Goal: Information Seeking & Learning: Check status

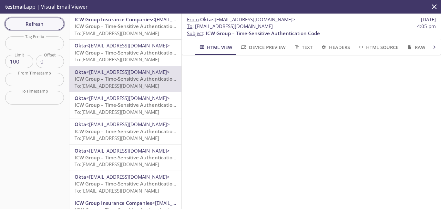
scroll to position [49, 0]
click at [37, 26] on span "Refresh" at bounding box center [34, 24] width 48 height 8
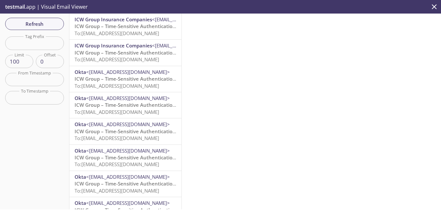
click at [136, 27] on span "ICW Group – Time-Sensitive Authentication Code" at bounding box center [132, 26] width 114 height 6
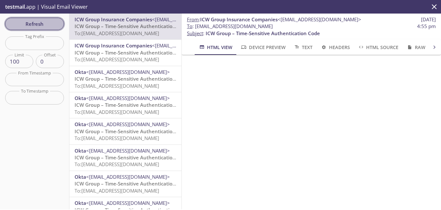
click at [52, 22] on span "Refresh" at bounding box center [34, 24] width 48 height 8
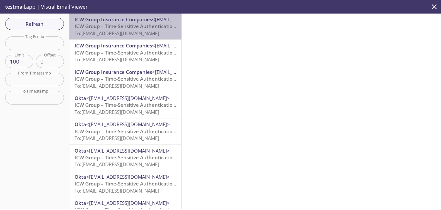
click at [128, 21] on span "ICW Group Insurance Companies" at bounding box center [113, 19] width 77 height 6
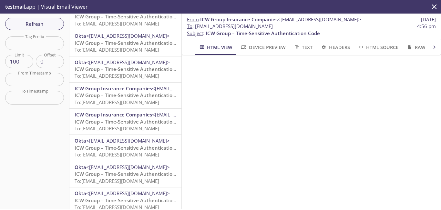
scroll to position [335, 0]
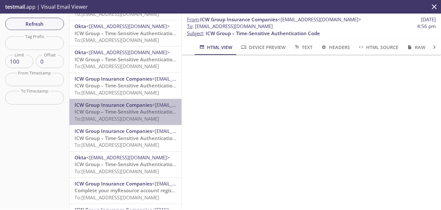
click at [142, 116] on span "To: [EMAIL_ADDRESS][DOMAIN_NAME]" at bounding box center [117, 119] width 85 height 6
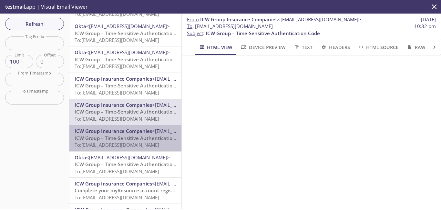
click at [151, 148] on span "To: [EMAIL_ADDRESS][DOMAIN_NAME]" at bounding box center [117, 145] width 85 height 6
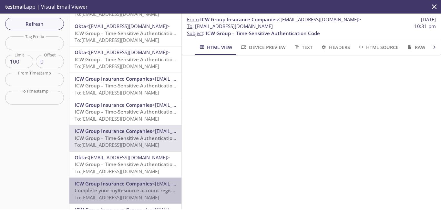
click at [159, 196] on span "To: [EMAIL_ADDRESS][DOMAIN_NAME]" at bounding box center [117, 197] width 85 height 6
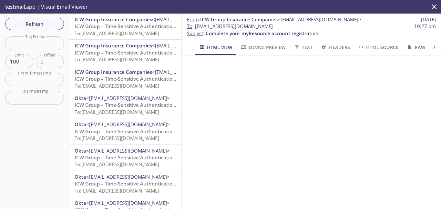
click at [139, 33] on span "To: [EMAIL_ADDRESS][DOMAIN_NAME]" at bounding box center [117, 33] width 85 height 6
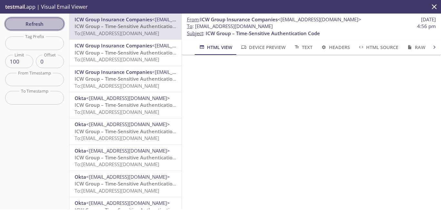
click at [28, 27] on span "Refresh" at bounding box center [34, 24] width 48 height 8
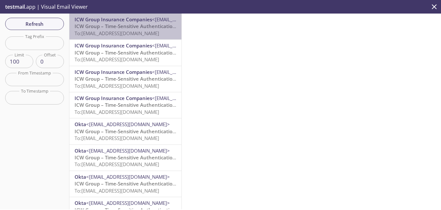
click at [149, 26] on span "ICW Group – Time-Sensitive Authentication Code" at bounding box center [132, 26] width 114 height 6
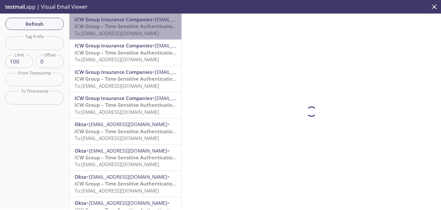
click at [149, 26] on span "ICW Group – Time-Sensitive Authentication Code" at bounding box center [132, 26] width 114 height 6
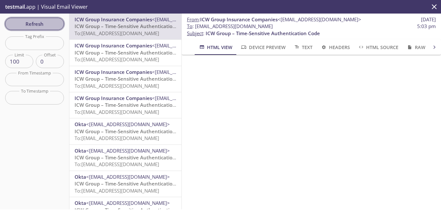
click at [52, 20] on span "Refresh" at bounding box center [34, 24] width 48 height 8
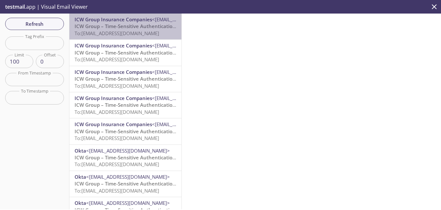
click at [154, 33] on span "To: [EMAIL_ADDRESS][DOMAIN_NAME]" at bounding box center [117, 33] width 85 height 6
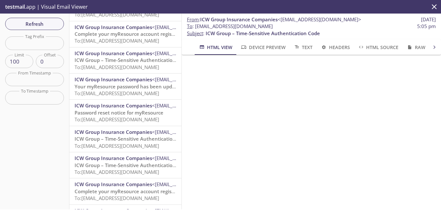
scroll to position [627, 0]
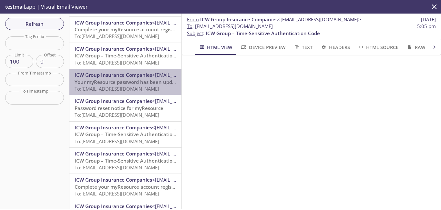
click at [172, 70] on div "ICW Group Insurance Companies <[EMAIL_ADDRESS][DOMAIN_NAME]> Your myResource pa…" at bounding box center [125, 82] width 112 height 26
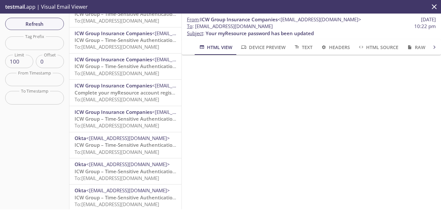
scroll to position [1965, 0]
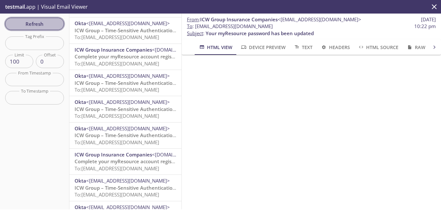
click at [40, 24] on span "Refresh" at bounding box center [34, 24] width 48 height 8
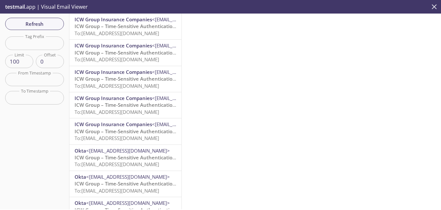
click at [434, 8] on icon "close" at bounding box center [434, 7] width 8 height 8
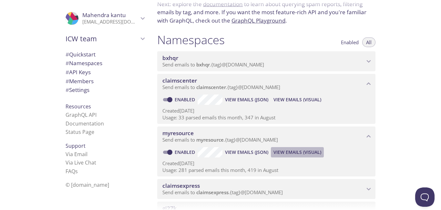
click at [295, 153] on span "View Emails (Visual)" at bounding box center [297, 153] width 48 height 8
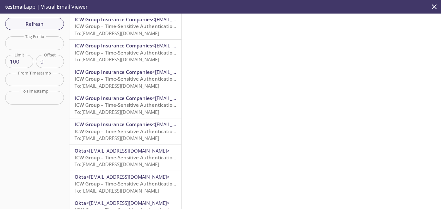
click at [105, 7] on div "testmail .app | Visual Email Viewer" at bounding box center [220, 7] width 441 height 14
click at [145, 201] on span "Load More Emails" at bounding box center [125, 203] width 47 height 6
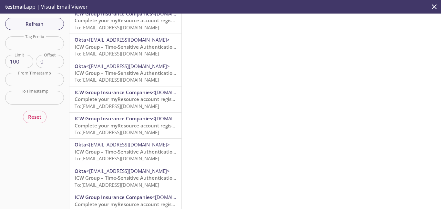
scroll to position [1171, 0]
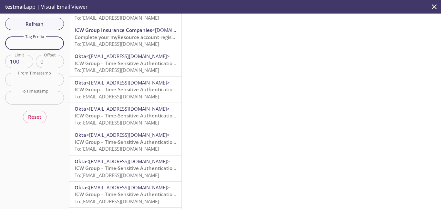
click at [27, 45] on input "text" at bounding box center [34, 42] width 59 height 13
paste input "[EMAIL_ADDRESS][DOMAIN_NAME]"
type input "[EMAIL_ADDRESS][DOMAIN_NAME]"
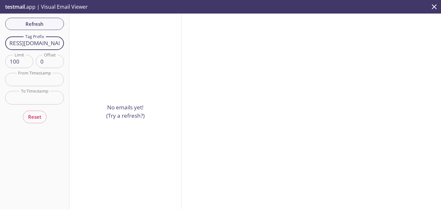
scroll to position [0, 71]
drag, startPoint x: 32, startPoint y: 43, endPoint x: 58, endPoint y: 45, distance: 26.5
click at [58, 45] on input "[EMAIL_ADDRESS][DOMAIN_NAME]" at bounding box center [34, 42] width 59 height 13
click at [48, 79] on input "text" at bounding box center [34, 79] width 59 height 13
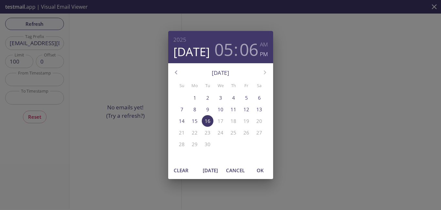
click at [21, 82] on div "[DATE] 05 : 06 AM PM [DATE] Su Mo Tu We Th Fr Sa 31 1 2 3 4 5 6 7 8 9 10 11 12 …" at bounding box center [220, 105] width 441 height 210
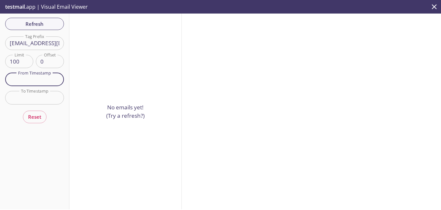
click at [21, 82] on input "text" at bounding box center [34, 79] width 59 height 13
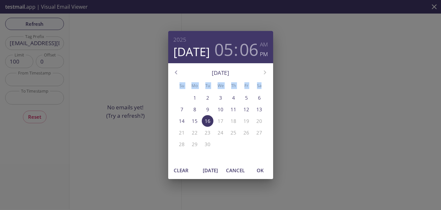
click at [172, 98] on div "[DATE] 05 : 06 AM PM [DATE] Su Mo Tu We Th Fr Sa 31 1 2 3 4 5 6 7 8 9 10 11 12 …" at bounding box center [220, 105] width 441 height 210
click at [344, 133] on div "[DATE] 05 : 06 AM PM [DATE] Su Mo Tu We Th Fr Sa 31 1 2 3 4 5 6 7 8 9 10 11 12 …" at bounding box center [220, 105] width 441 height 210
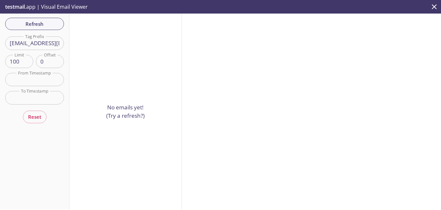
click at [70, 7] on p "testmail .app | Visual Email Viewer" at bounding box center [46, 7] width 92 height 14
drag, startPoint x: 70, startPoint y: 7, endPoint x: 237, endPoint y: 50, distance: 172.5
click at [237, 50] on div "testmail .app | Visual Email Viewer Refresh Filters Tag Prefix [EMAIL_ADDRESS][…" at bounding box center [220, 105] width 441 height 210
click at [46, 43] on input "[EMAIL_ADDRESS][DOMAIN_NAME]" at bounding box center [34, 42] width 59 height 13
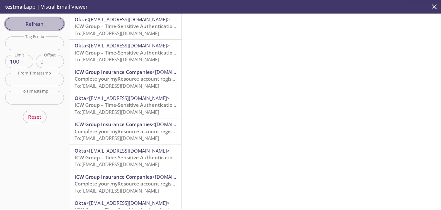
click at [45, 23] on span "Refresh" at bounding box center [34, 24] width 48 height 8
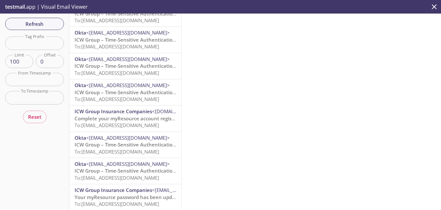
scroll to position [2447, 0]
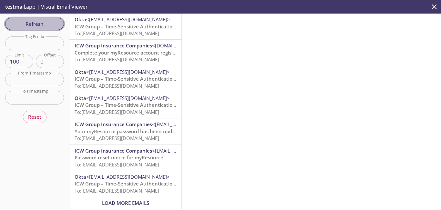
click at [49, 27] on span "Refresh" at bounding box center [34, 24] width 48 height 8
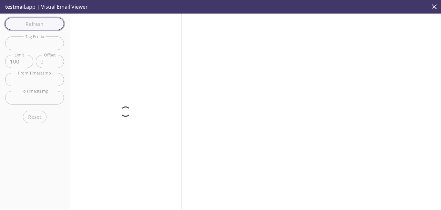
scroll to position [0, 0]
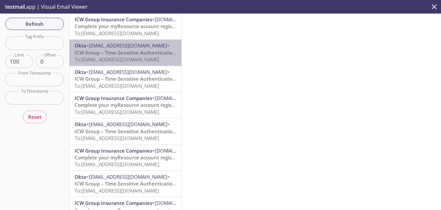
click at [131, 61] on span "To: [EMAIL_ADDRESS][DOMAIN_NAME]" at bounding box center [117, 59] width 85 height 6
